Goal: Transaction & Acquisition: Purchase product/service

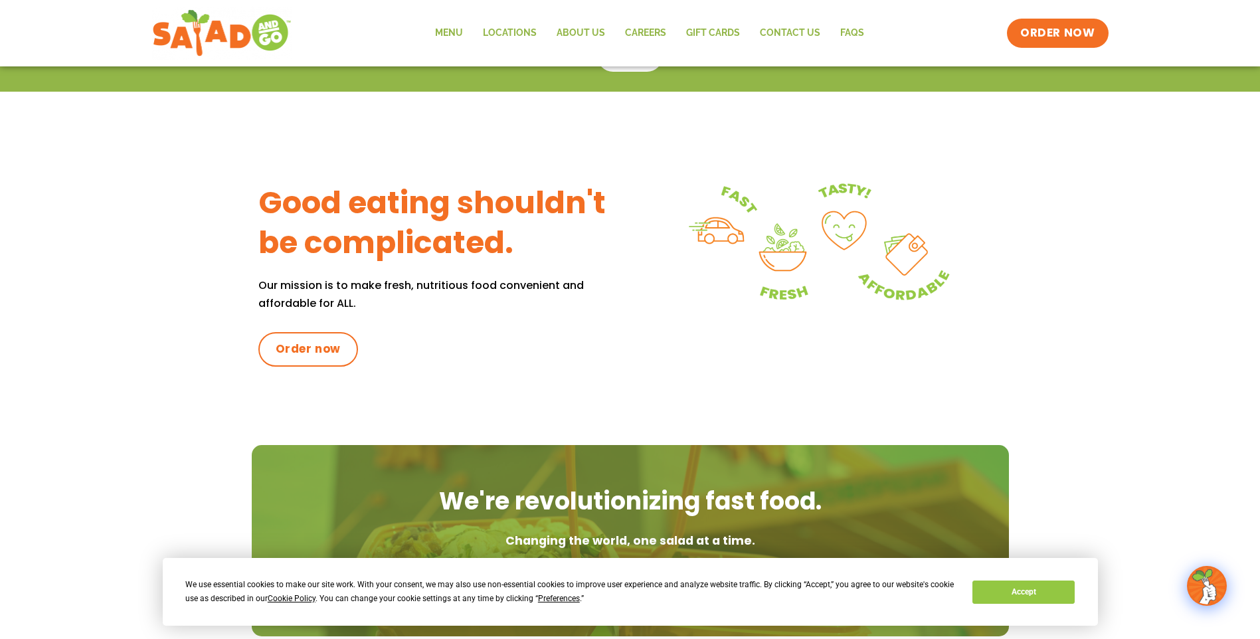
scroll to position [394, 0]
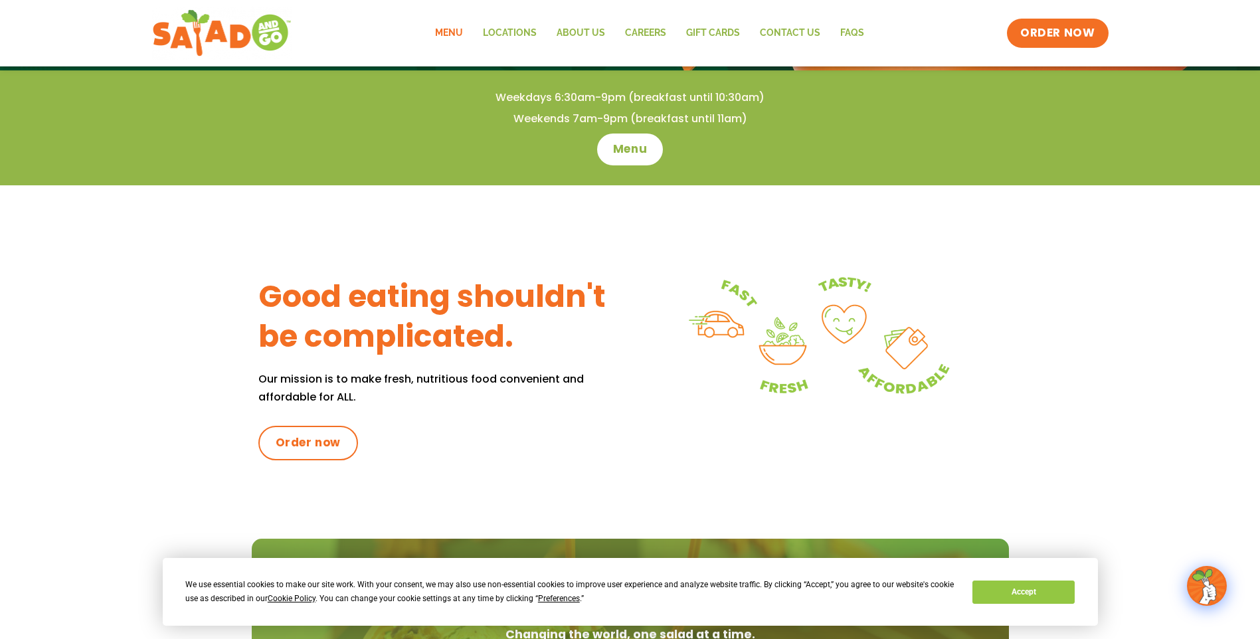
click at [433, 37] on link "Menu" at bounding box center [449, 33] width 48 height 31
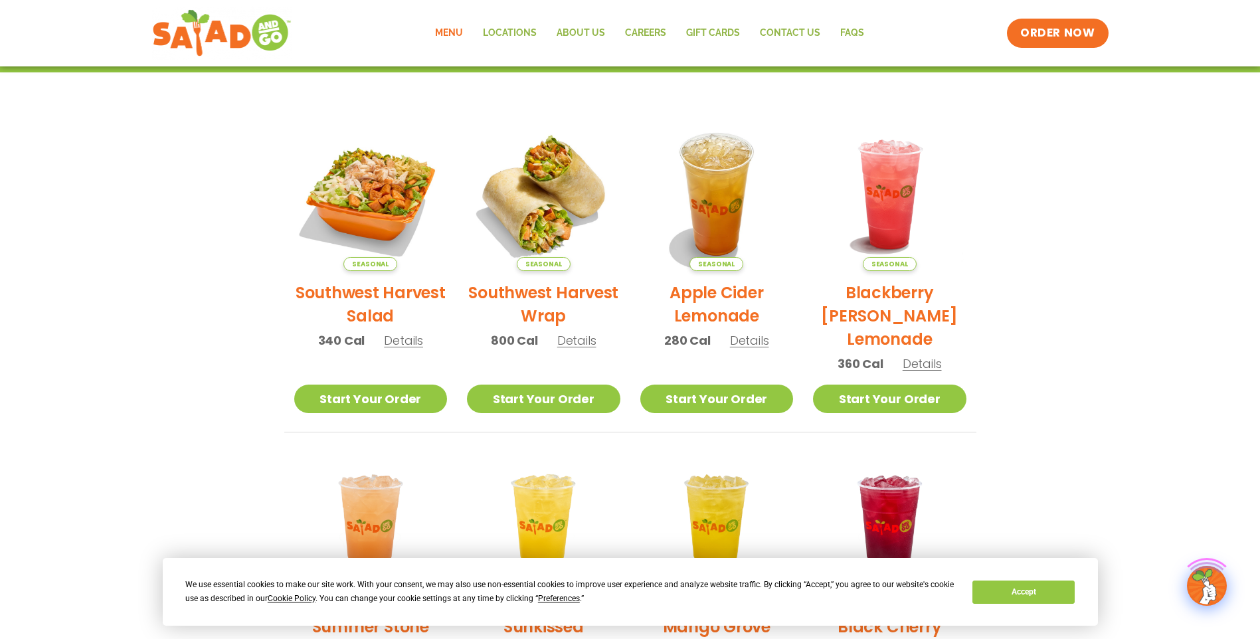
scroll to position [266, 0]
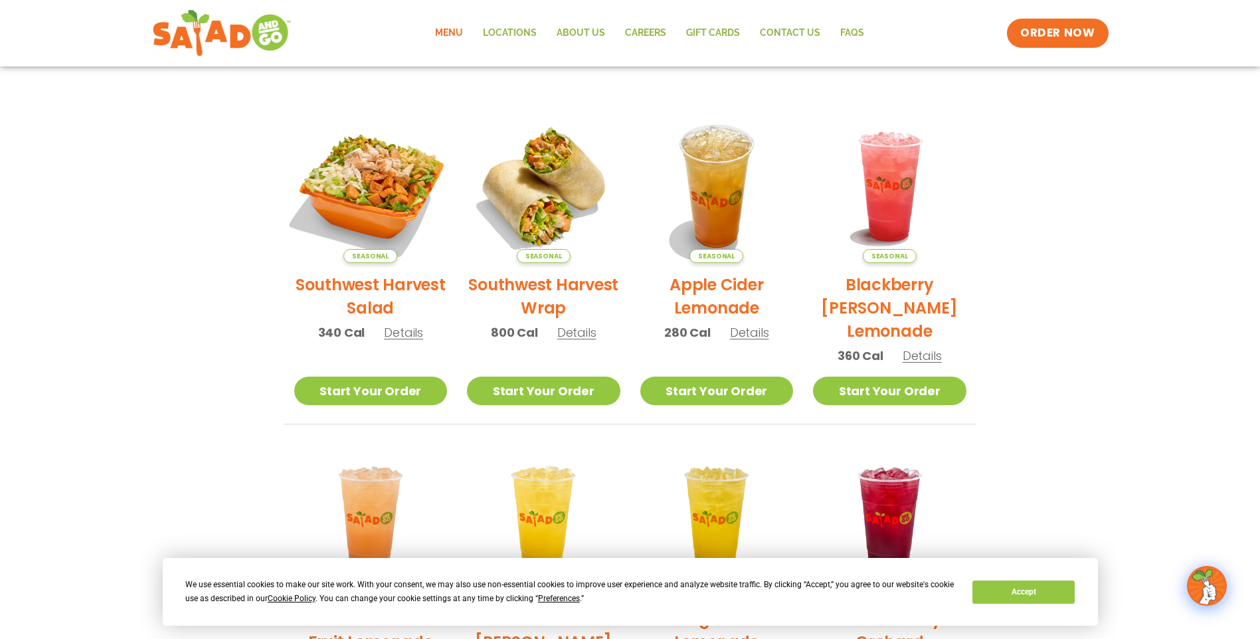
click at [415, 201] on img at bounding box center [370, 186] width 180 height 180
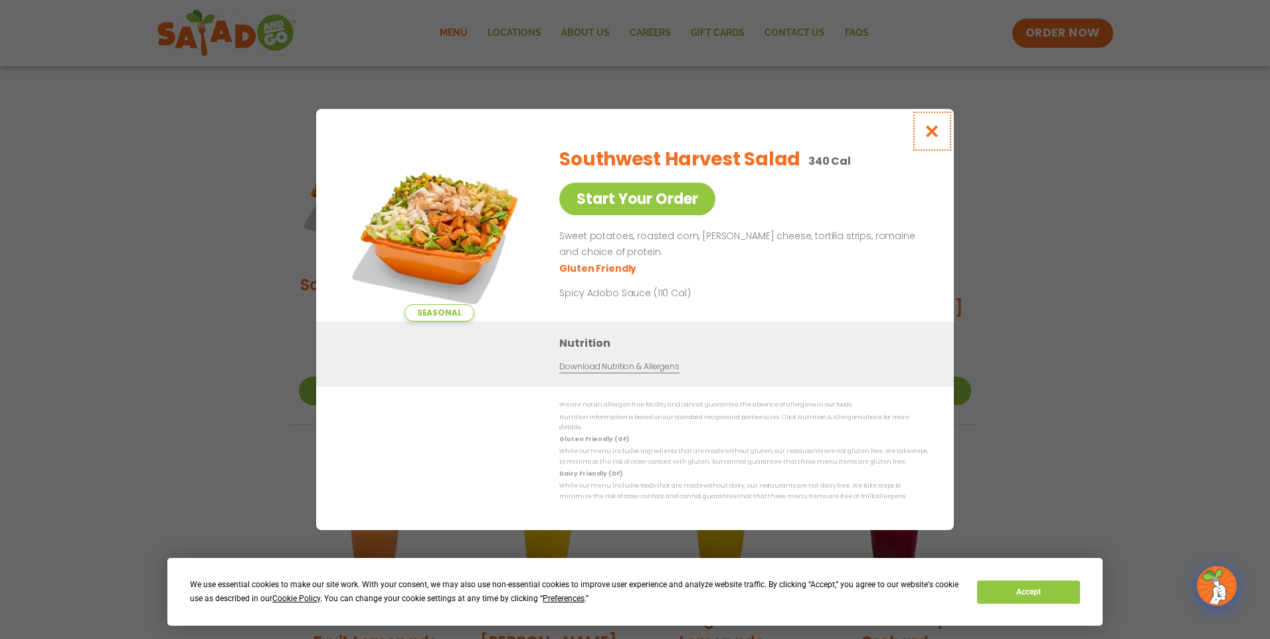
click at [932, 138] on icon "Close modal" at bounding box center [932, 131] width 17 height 14
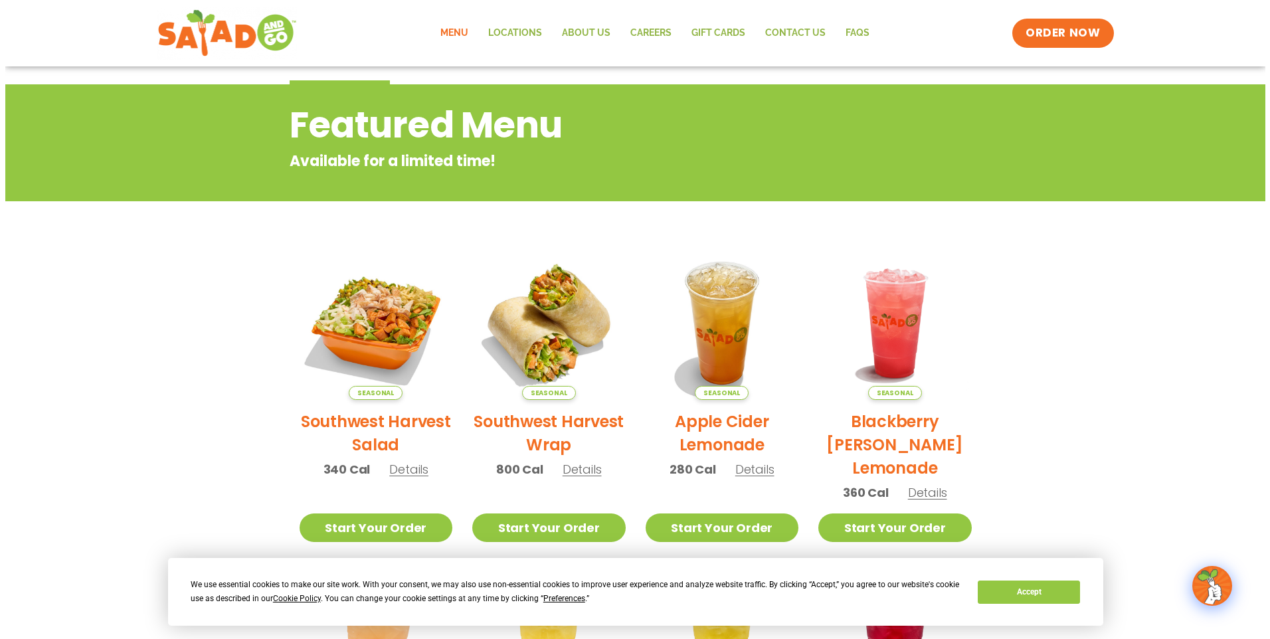
scroll to position [133, 0]
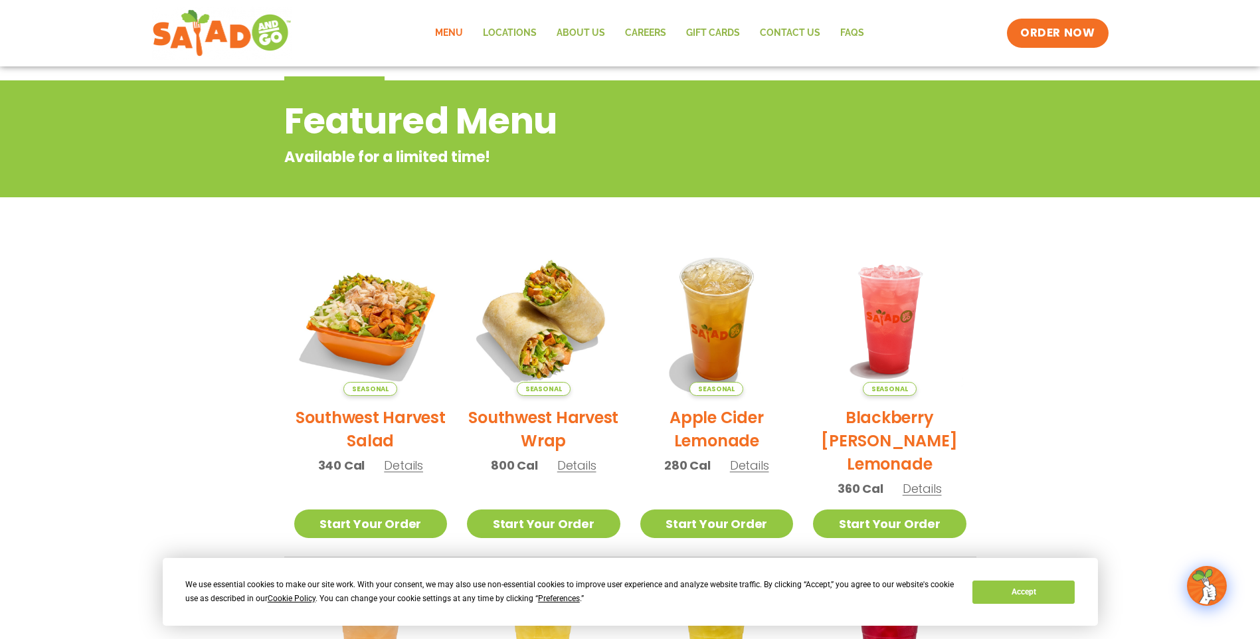
click at [752, 473] on span "Details" at bounding box center [749, 465] width 39 height 17
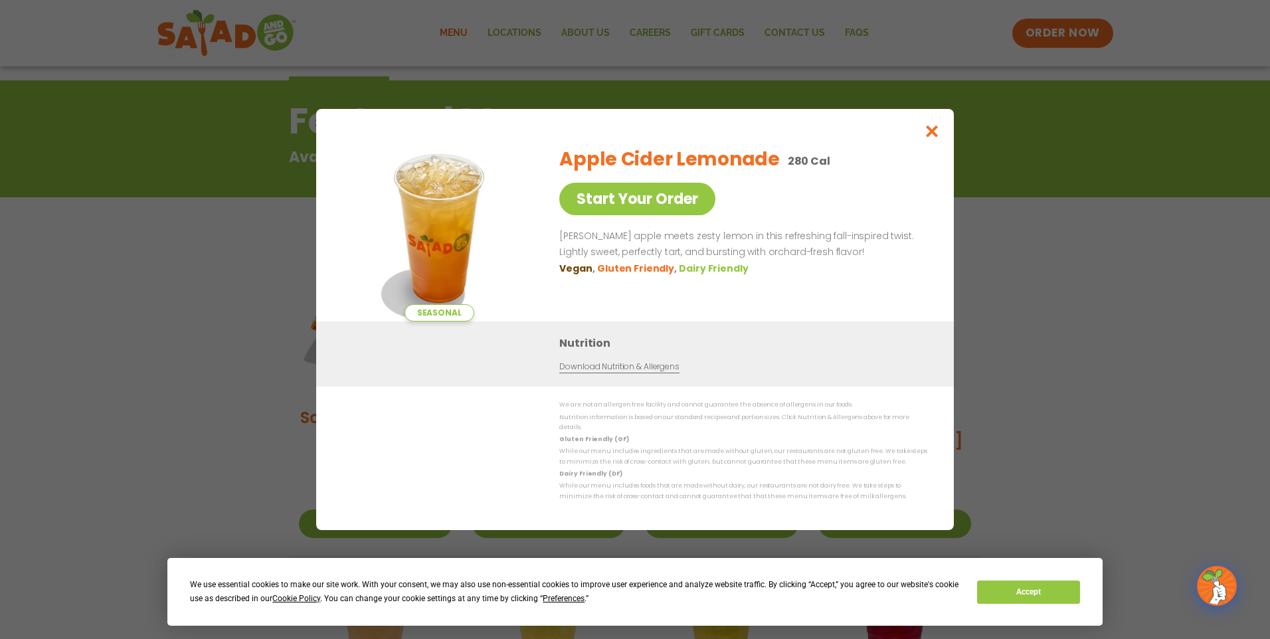
click at [98, 343] on div "Seasonal Start Your Order Apple Cider Lemonade 280 Cal Start Your Order Crisp a…" at bounding box center [635, 319] width 1270 height 639
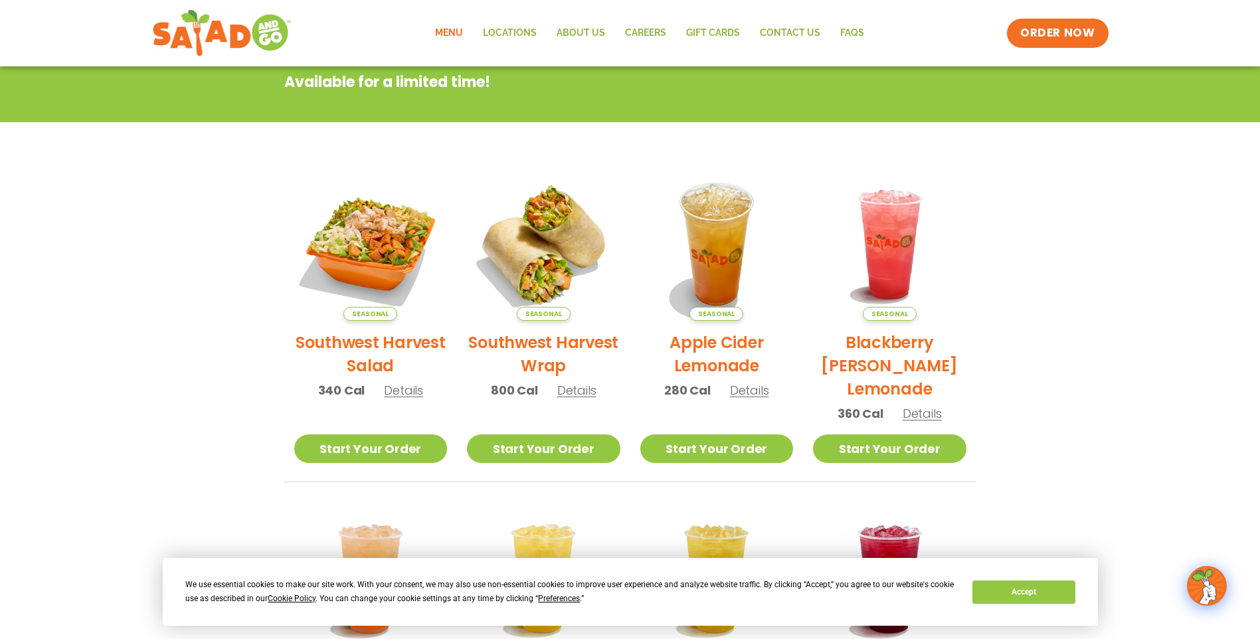
scroll to position [213, 0]
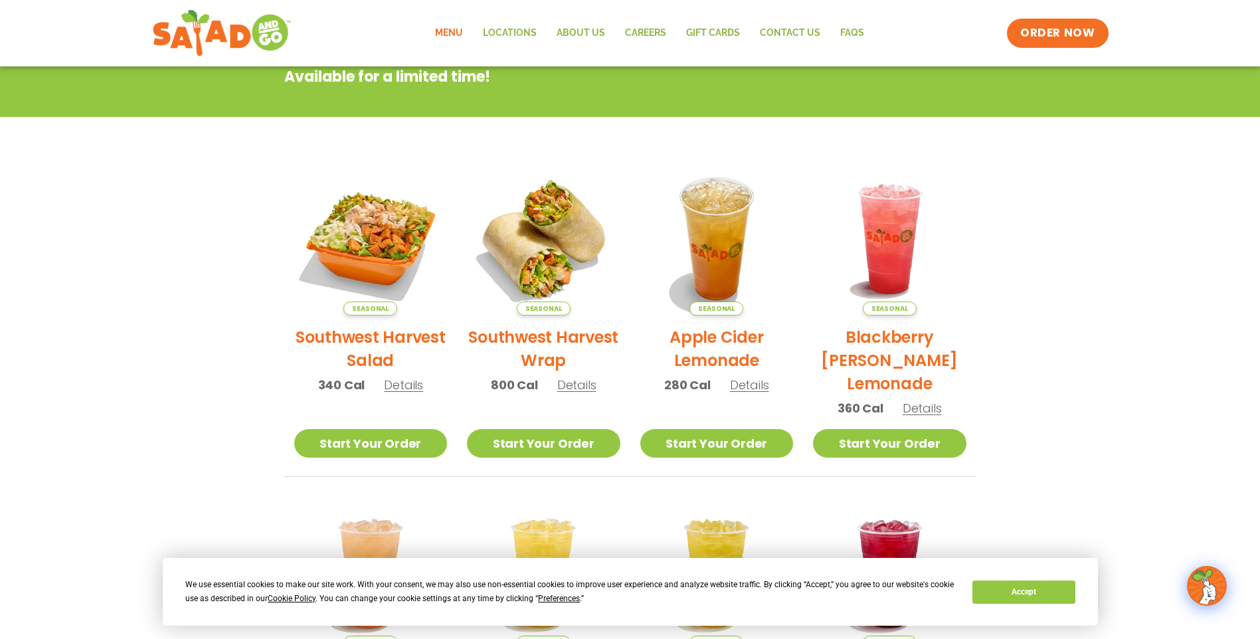
click at [464, 24] on link "Menu" at bounding box center [449, 33] width 48 height 31
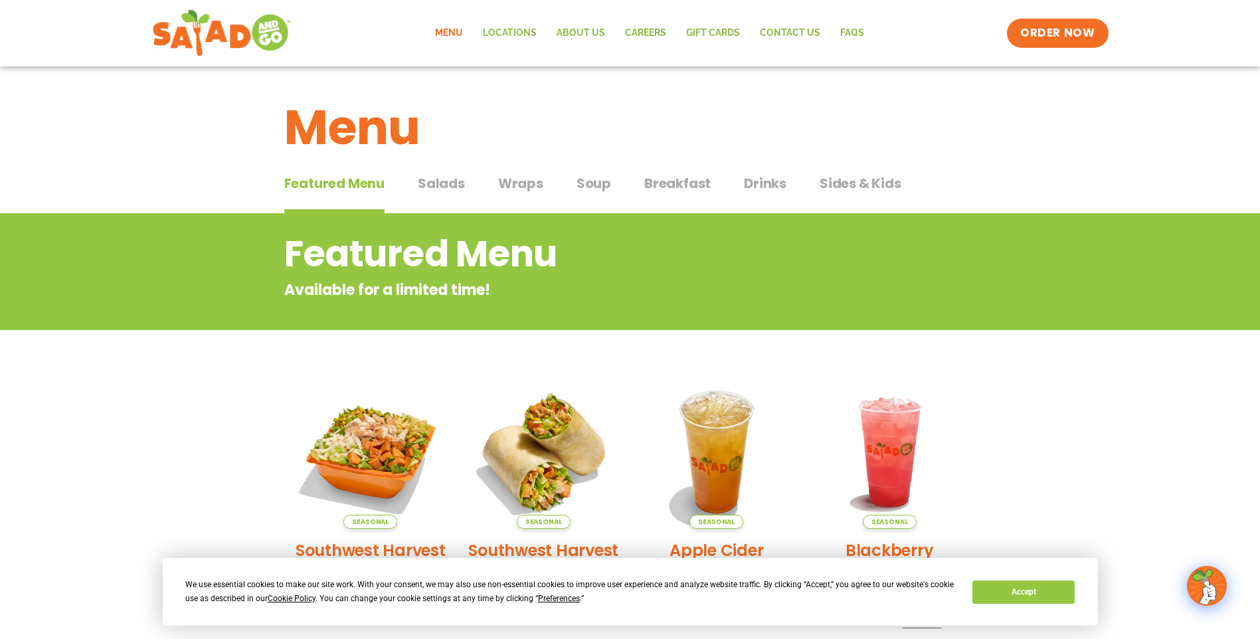
click at [437, 178] on span "Salads" at bounding box center [441, 183] width 47 height 20
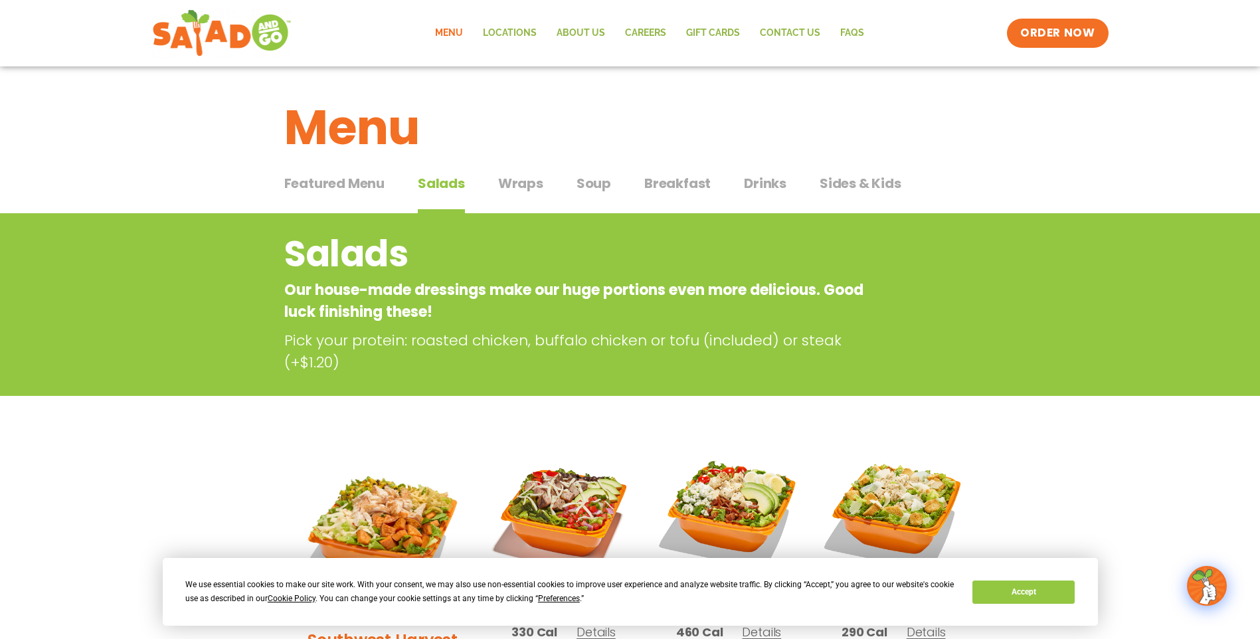
click at [589, 188] on span "Soup" at bounding box center [594, 183] width 35 height 20
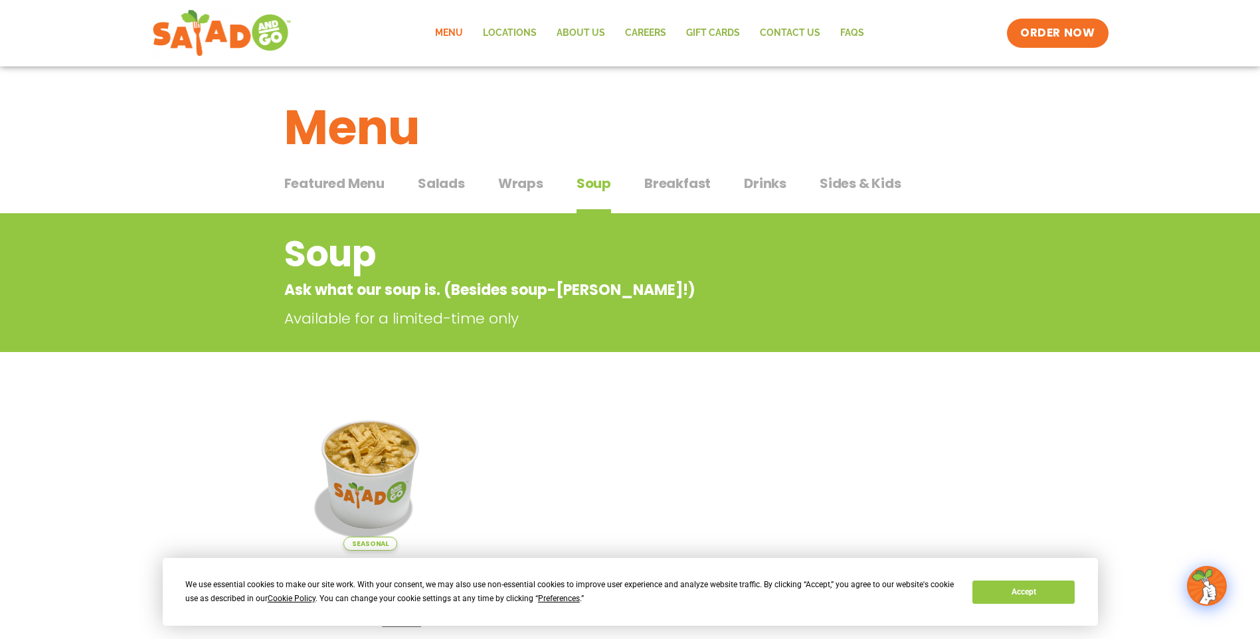
click at [513, 180] on span "Wraps" at bounding box center [520, 183] width 45 height 20
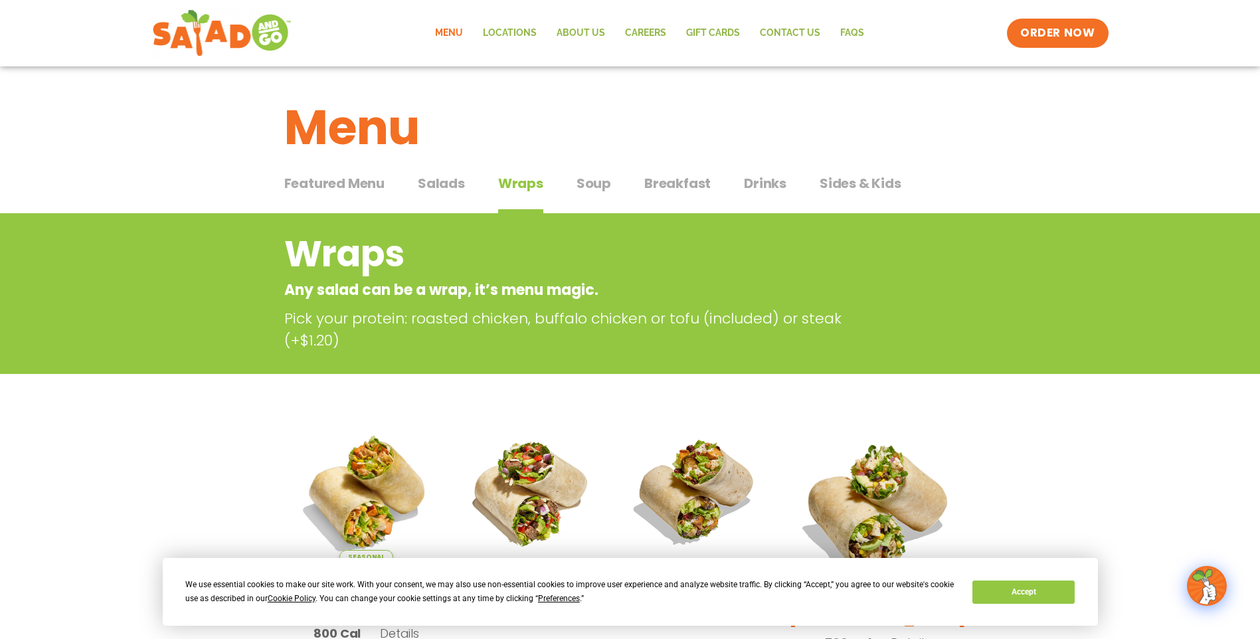
click at [429, 176] on span "Salads" at bounding box center [441, 183] width 47 height 20
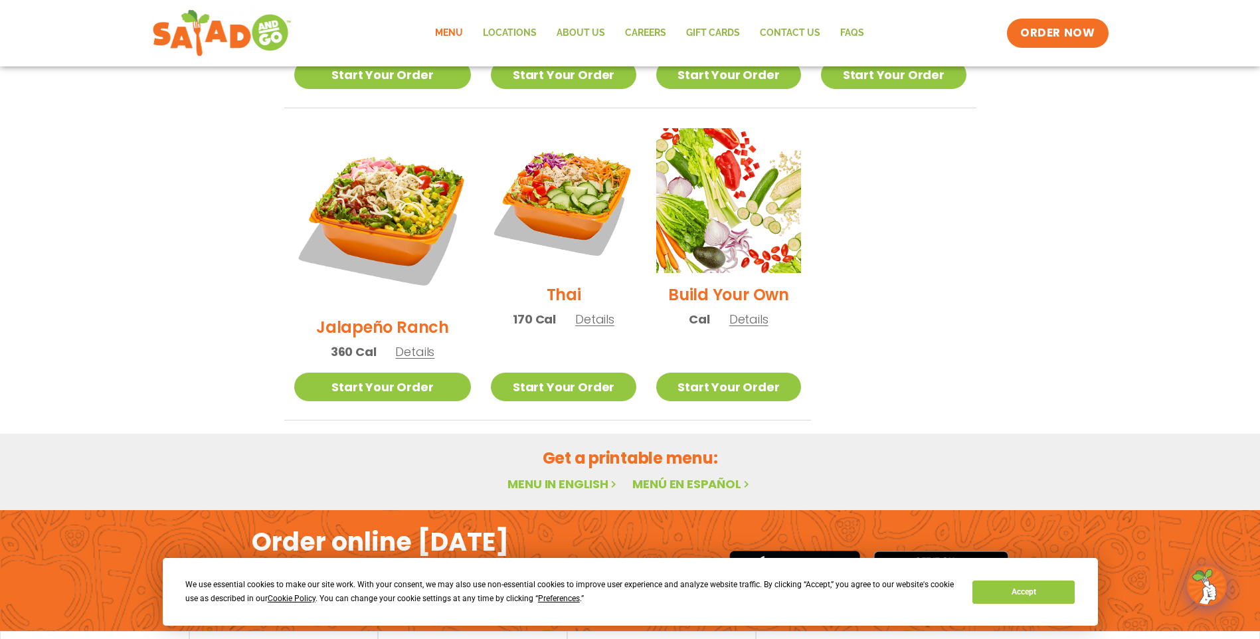
scroll to position [963, 0]
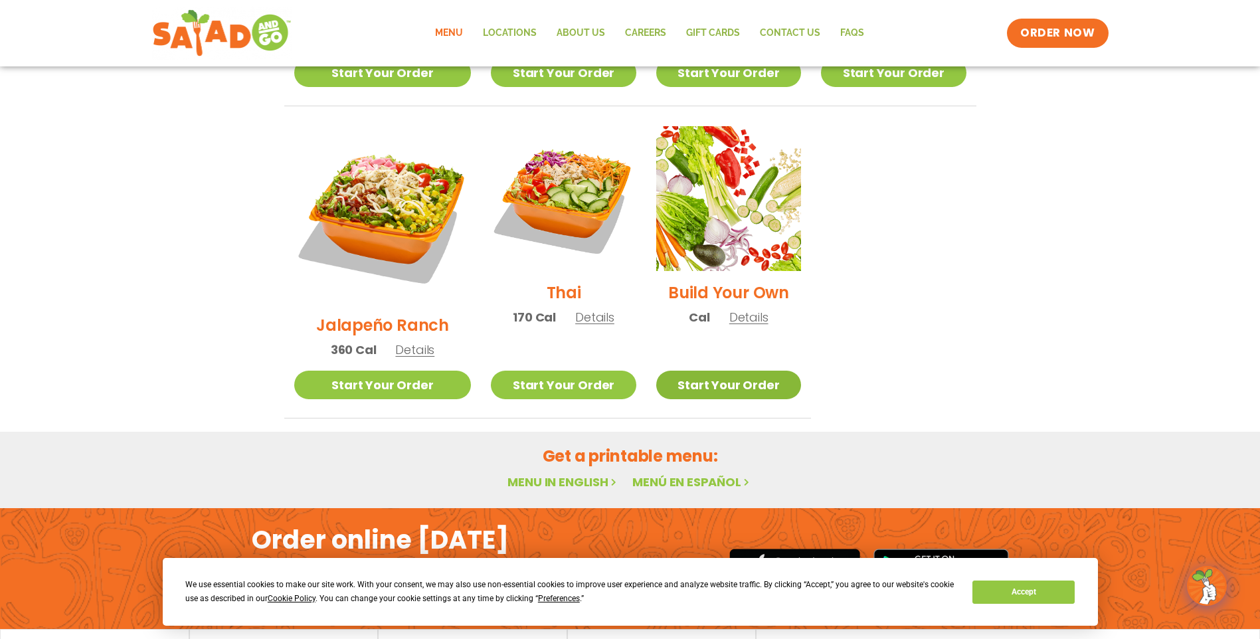
click at [754, 371] on link "Start Your Order" at bounding box center [728, 385] width 145 height 29
